Goal: Communication & Community: Answer question/provide support

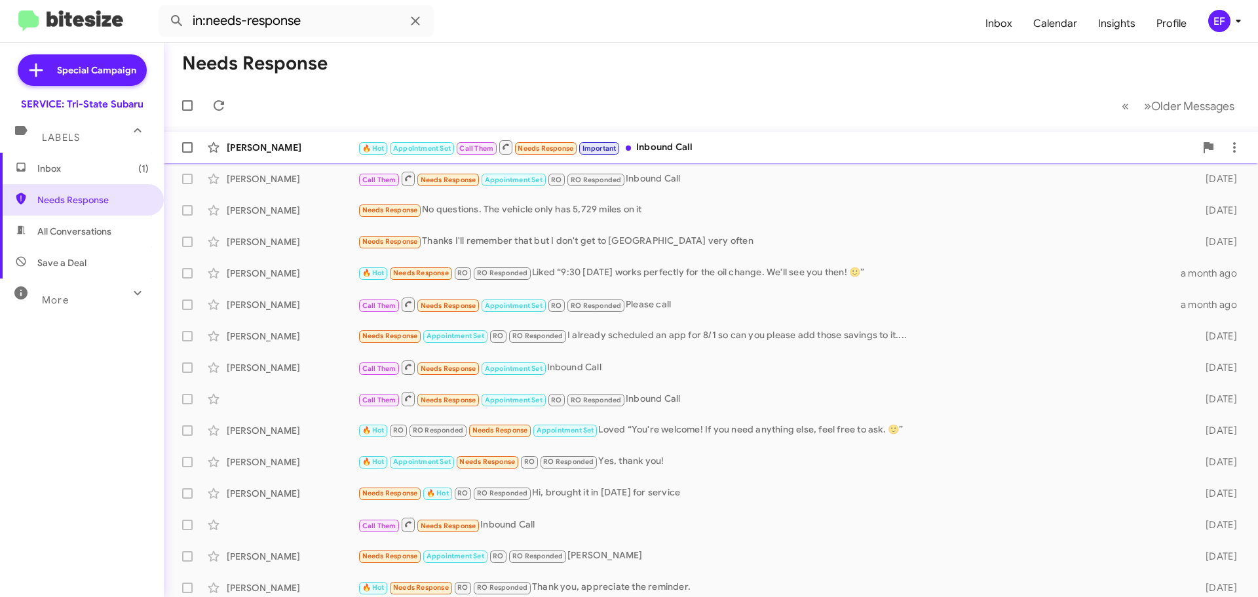
click at [257, 147] on div "[PERSON_NAME]" at bounding box center [292, 147] width 131 height 13
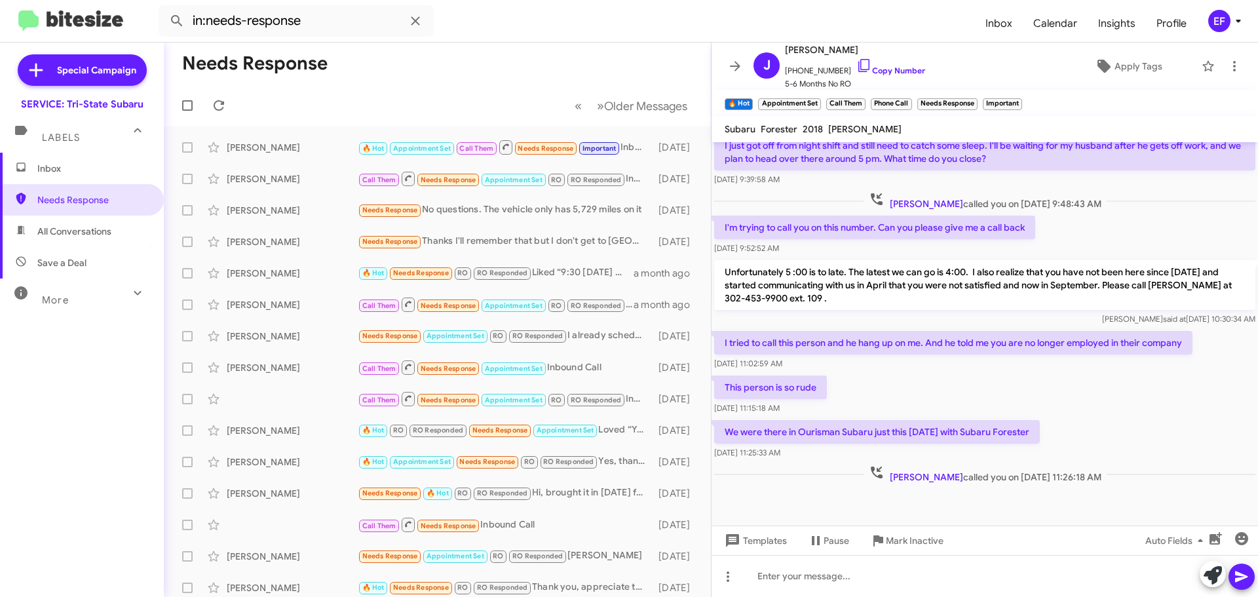
scroll to position [682, 0]
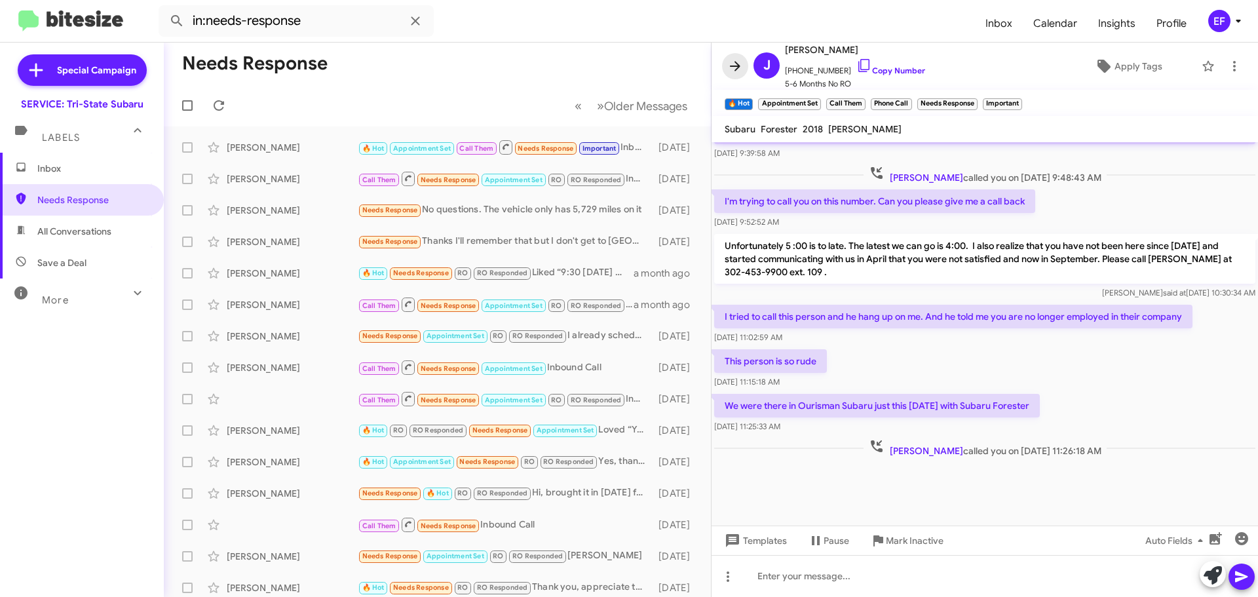
click at [738, 64] on icon at bounding box center [735, 66] width 16 height 16
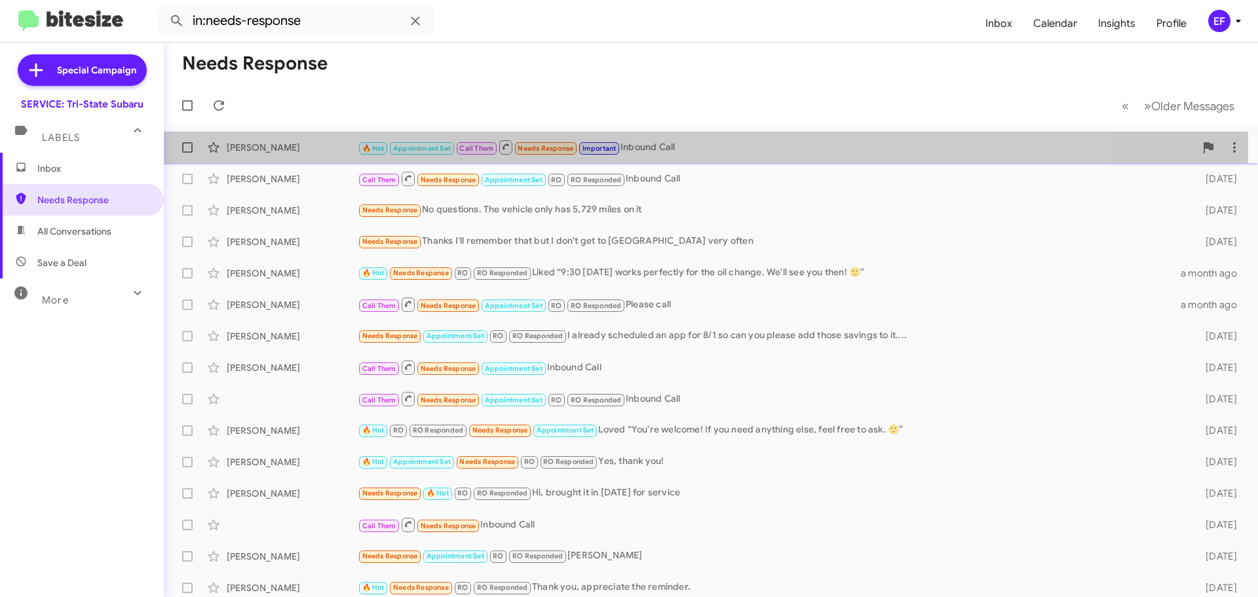
click at [263, 143] on div "[PERSON_NAME]" at bounding box center [292, 147] width 131 height 13
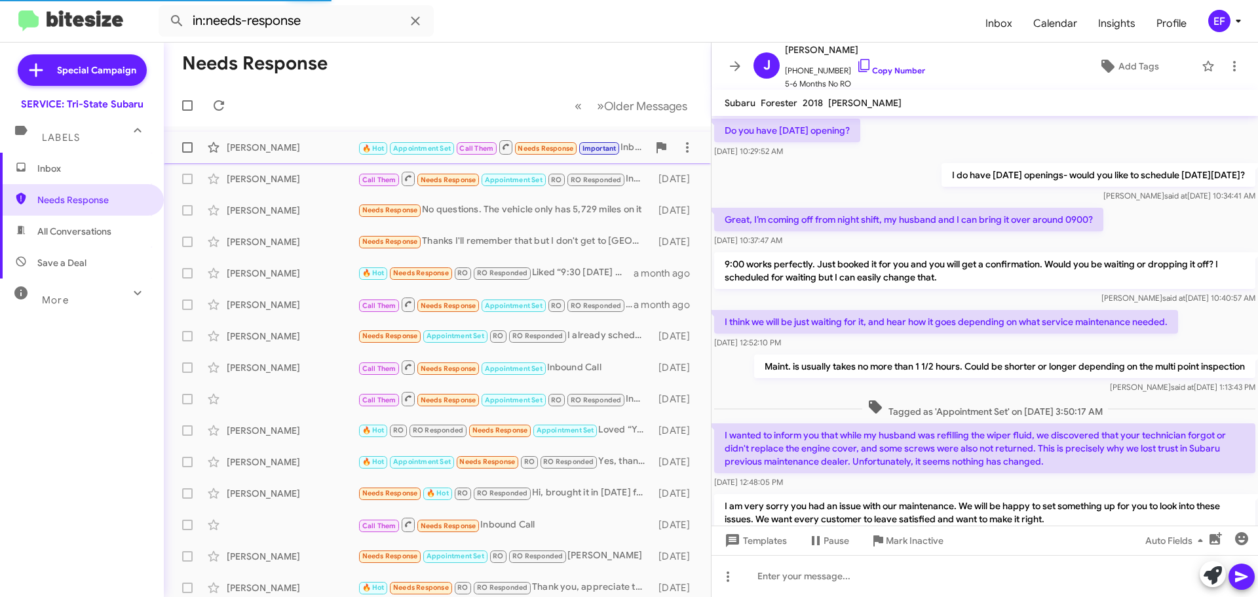
scroll to position [630, 0]
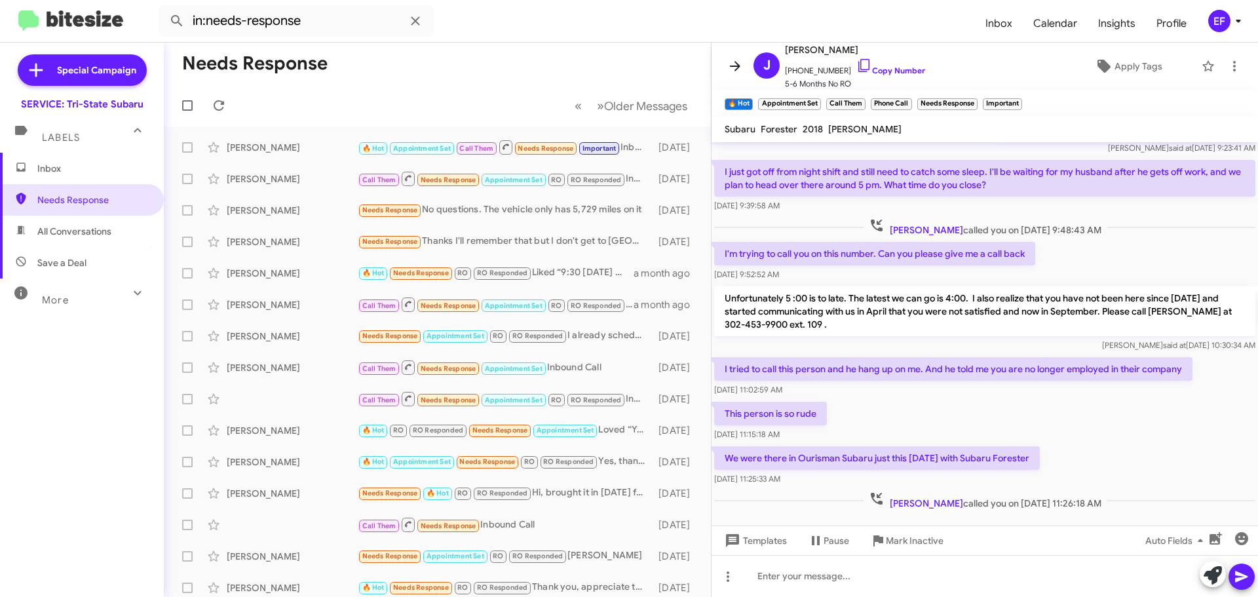
click at [734, 67] on icon at bounding box center [735, 66] width 10 height 10
